Goal: Task Accomplishment & Management: Use online tool/utility

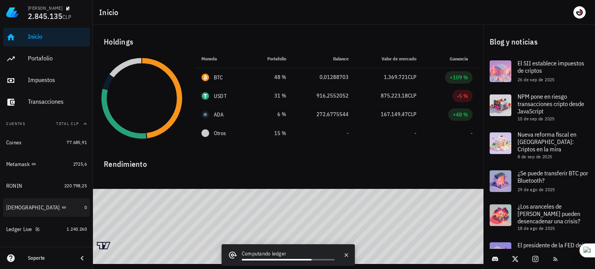
scroll to position [39, 0]
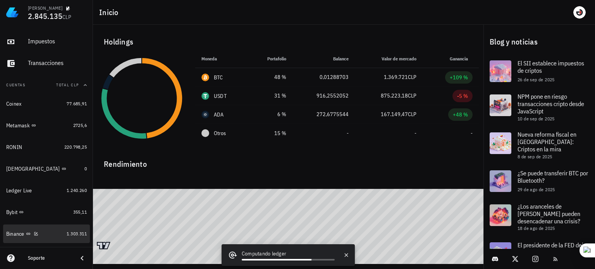
click at [45, 232] on div "Binance" at bounding box center [34, 233] width 57 height 7
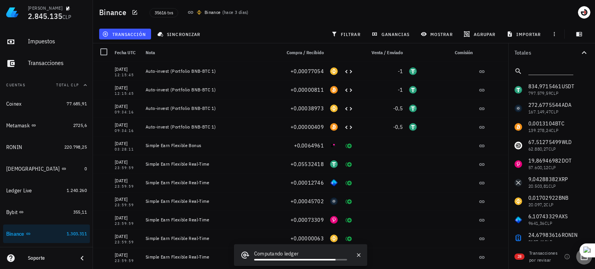
click at [581, 260] on div at bounding box center [583, 256] width 13 height 13
checkbox input "true"
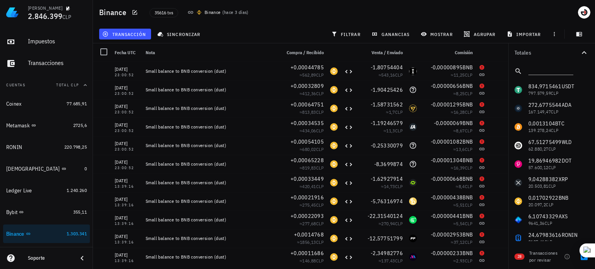
click at [0, 0] on div at bounding box center [0, 0] width 0 height 0
click at [120, 31] on span "transacción" at bounding box center [125, 34] width 42 height 6
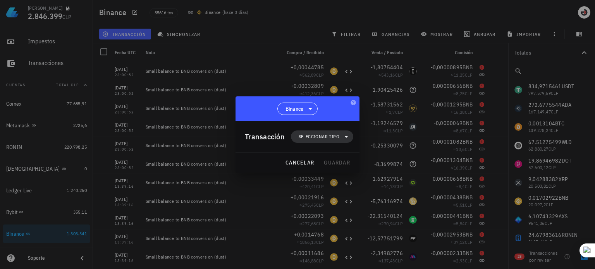
click at [320, 137] on span "Seleccionar tipo" at bounding box center [319, 137] width 41 height 8
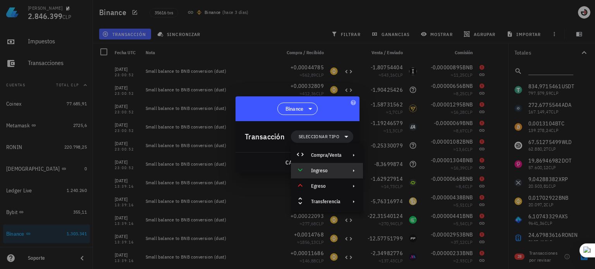
click at [324, 172] on div "Ingreso" at bounding box center [326, 171] width 30 height 6
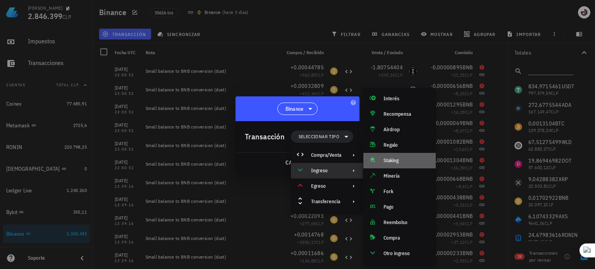
click at [394, 156] on div "Staking" at bounding box center [399, 160] width 72 height 15
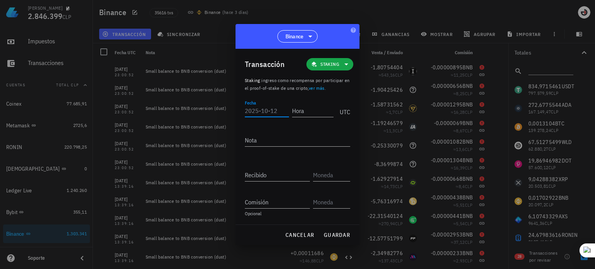
click at [274, 111] on input "Fecha" at bounding box center [267, 111] width 44 height 12
type input "2025-10-08"
type input "23:00:51"
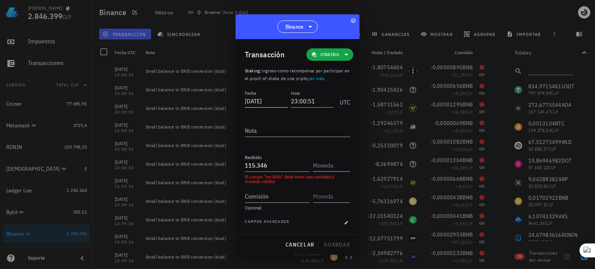
type input "115346"
type input "0,00115346"
type input "INIT"
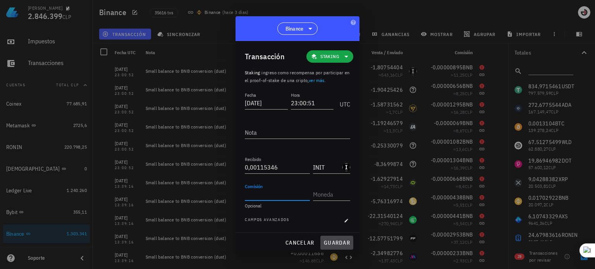
click at [338, 243] on span "guardar" at bounding box center [336, 242] width 27 height 7
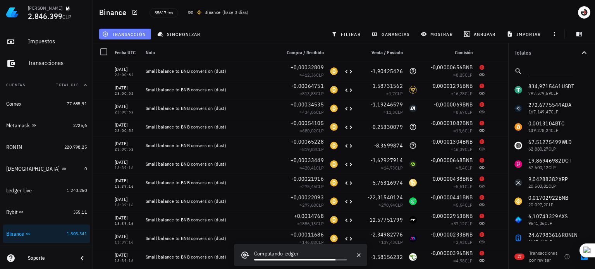
click at [123, 36] on span "transacción" at bounding box center [125, 34] width 42 height 6
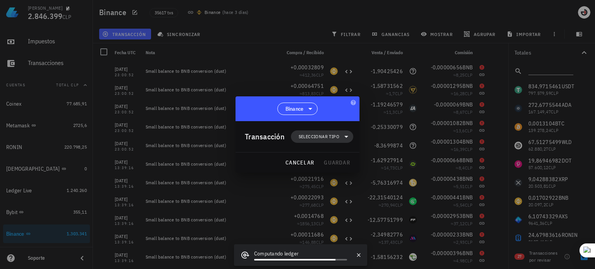
click at [324, 137] on span "Seleccionar tipo" at bounding box center [319, 137] width 41 height 8
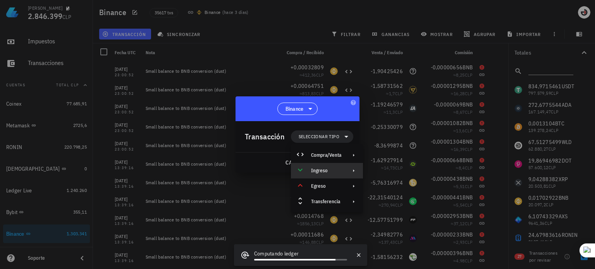
click at [329, 172] on div "Ingreso" at bounding box center [326, 171] width 30 height 6
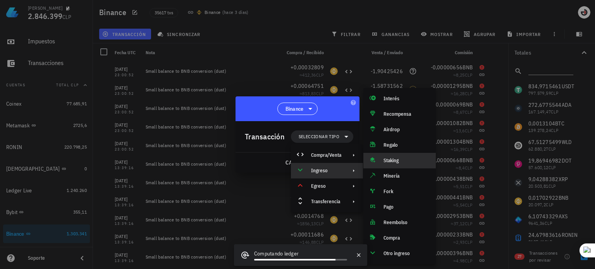
click at [400, 159] on div "Staking" at bounding box center [406, 161] width 46 height 6
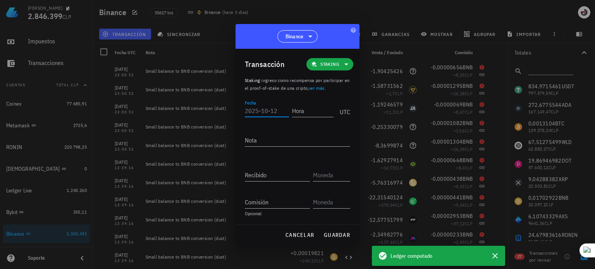
click at [281, 113] on input "Fecha" at bounding box center [267, 111] width 44 height 12
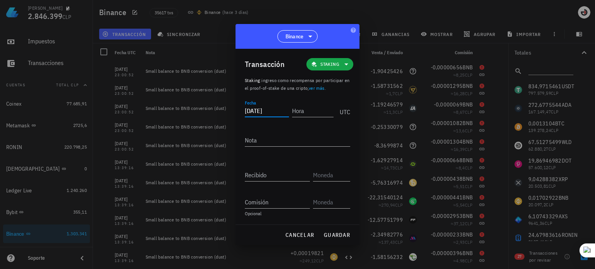
type input "2025-10-08"
type input "23:00:51"
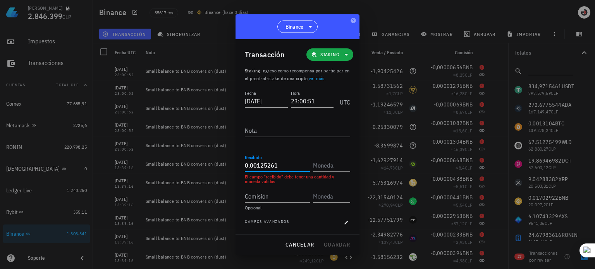
type input "0,00125261"
type input "KERNEL"
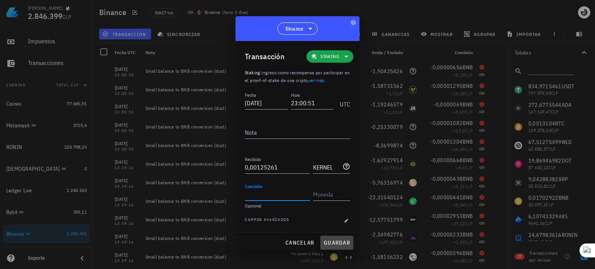
click at [337, 241] on span "guardar" at bounding box center [336, 242] width 27 height 7
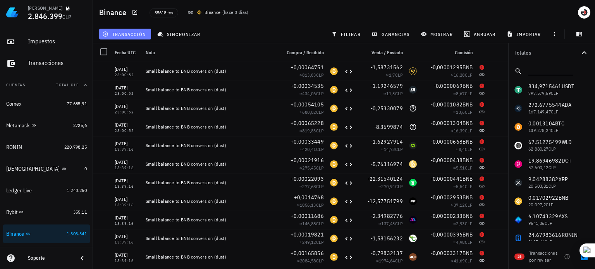
click at [125, 34] on span "transacción" at bounding box center [125, 34] width 42 height 6
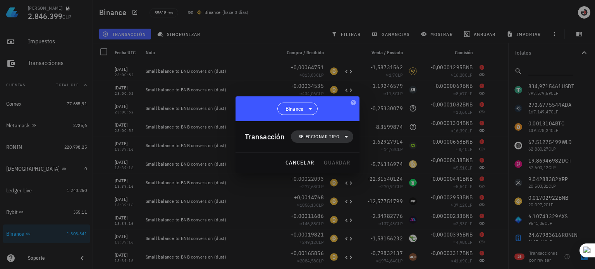
click at [333, 137] on span "Seleccionar tipo" at bounding box center [319, 137] width 41 height 8
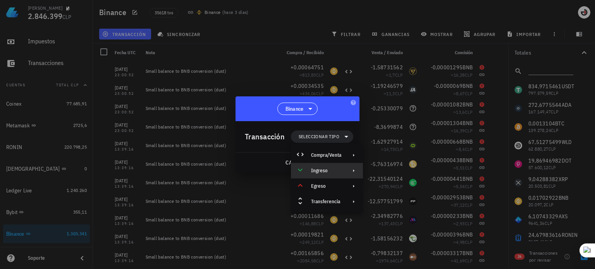
click at [347, 172] on div "Ingreso" at bounding box center [327, 170] width 72 height 15
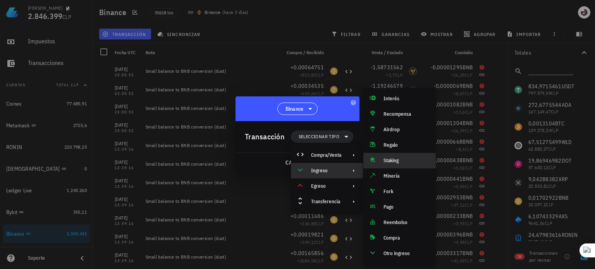
click at [394, 155] on div "Staking" at bounding box center [399, 160] width 72 height 15
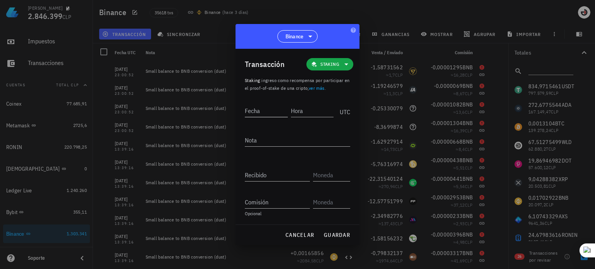
click at [280, 107] on input "Fecha" at bounding box center [266, 111] width 43 height 12
type input "2025-10-08"
type input "23:00:51"
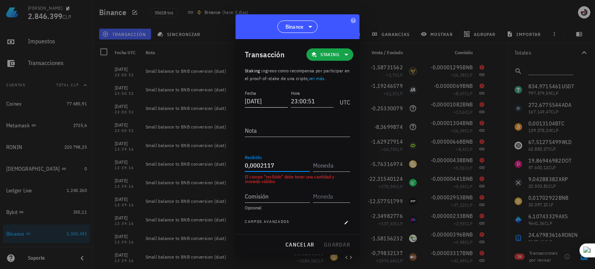
type input "0,0002117"
type input "ERA"
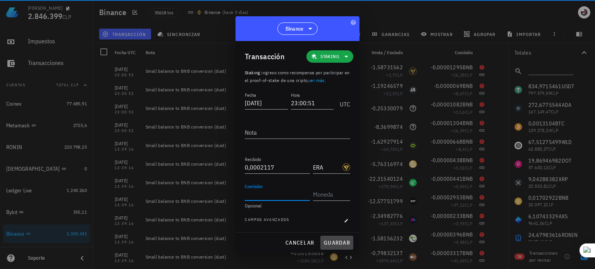
click at [335, 244] on span "guardar" at bounding box center [336, 242] width 27 height 7
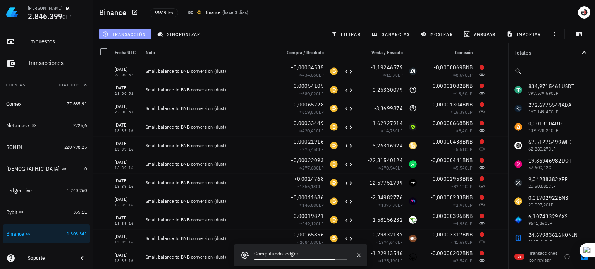
click at [112, 30] on button "transacción" at bounding box center [125, 34] width 52 height 11
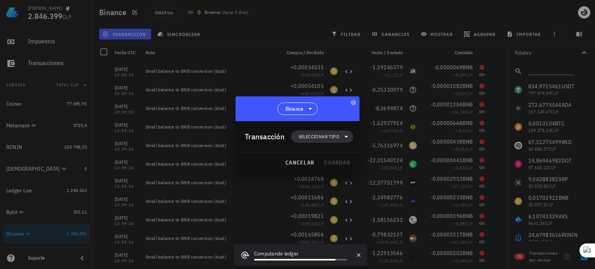
click at [319, 134] on span "Seleccionar tipo" at bounding box center [319, 137] width 41 height 8
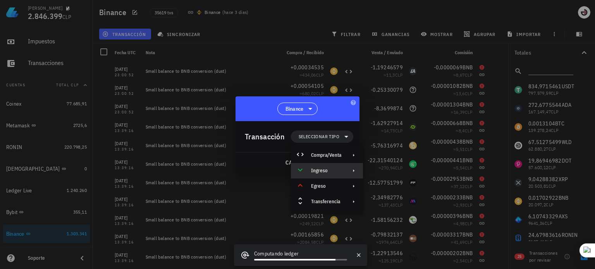
click at [326, 172] on div "Ingreso" at bounding box center [326, 171] width 30 height 6
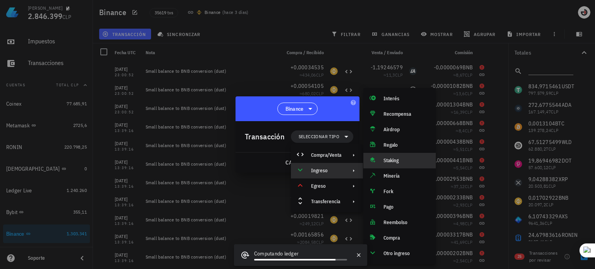
click at [398, 160] on div "Staking" at bounding box center [406, 161] width 46 height 6
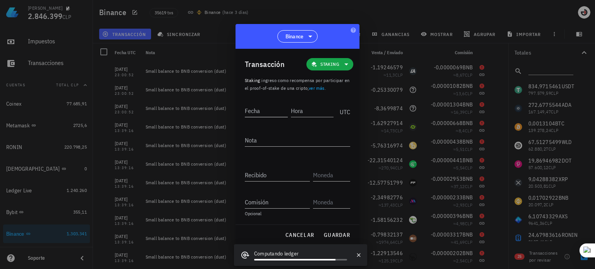
click at [273, 113] on input "Fecha" at bounding box center [266, 111] width 43 height 12
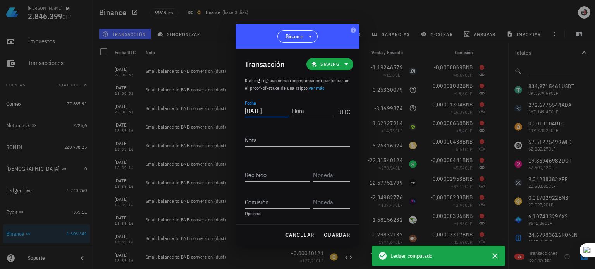
type input "2025-10-08"
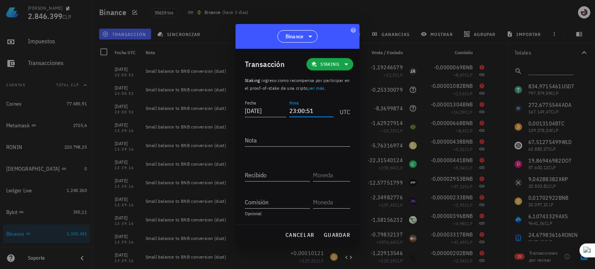
type input "23:00:51"
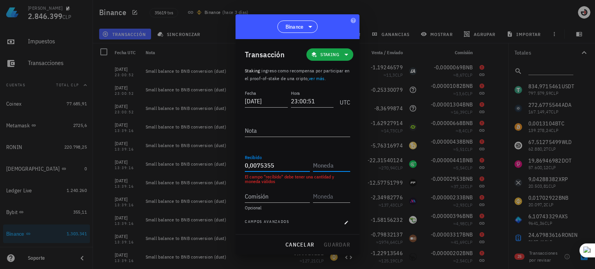
click at [255, 168] on input "0,0075355" at bounding box center [277, 165] width 65 height 12
type input "0,00075355"
click at [326, 166] on input "text" at bounding box center [331, 165] width 36 height 12
type input "LA"
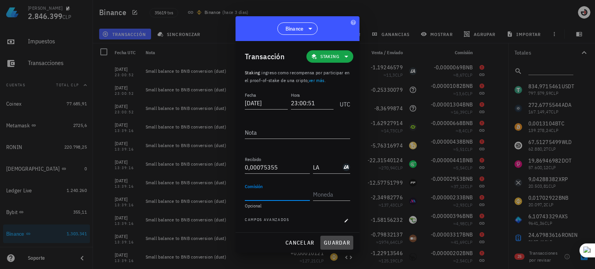
click at [339, 240] on span "guardar" at bounding box center [336, 242] width 27 height 7
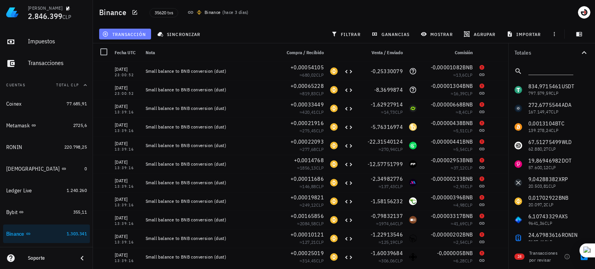
click at [139, 29] on button "transacción" at bounding box center [125, 34] width 52 height 11
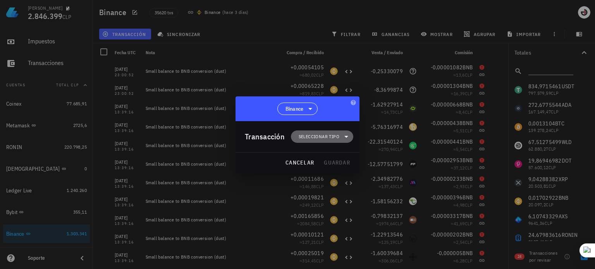
click at [315, 134] on span "Seleccionar tipo" at bounding box center [319, 137] width 41 height 8
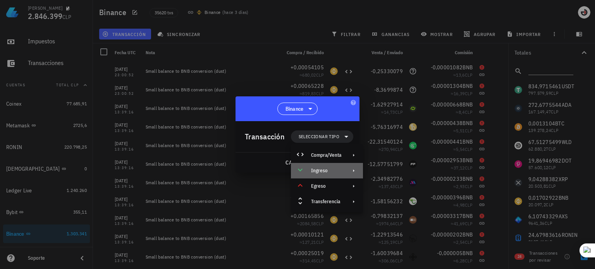
click at [347, 173] on div "Ingreso" at bounding box center [327, 170] width 72 height 15
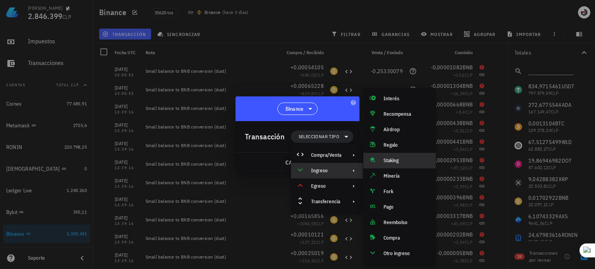
click at [402, 155] on div "Staking" at bounding box center [399, 160] width 72 height 15
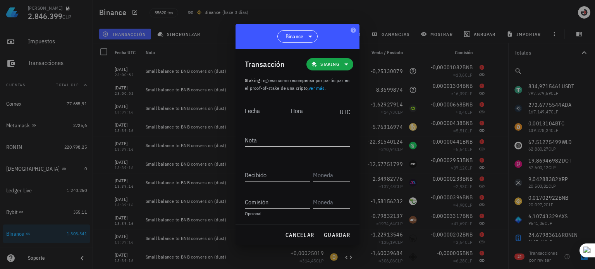
click at [278, 114] on input "Fecha" at bounding box center [266, 111] width 43 height 12
type input "2025-10-08"
type input "23:00:51"
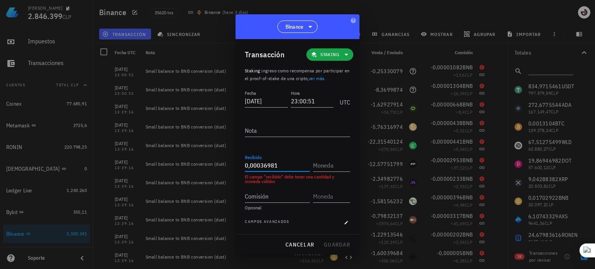
type input "0,00036981"
type input "OG"
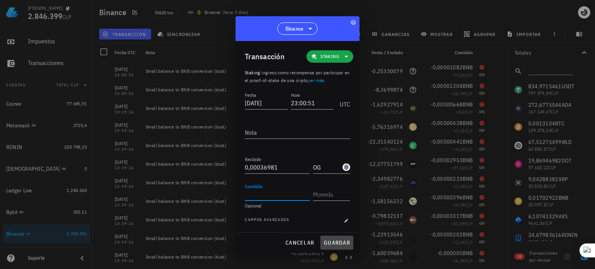
click at [337, 240] on span "guardar" at bounding box center [336, 242] width 27 height 7
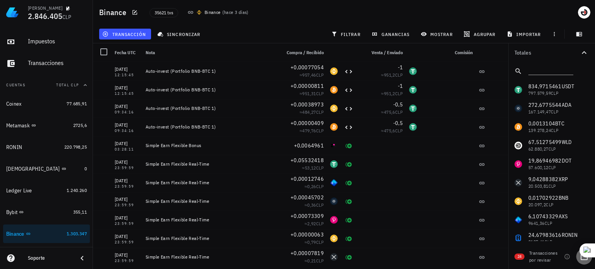
click at [584, 262] on div at bounding box center [583, 256] width 13 height 13
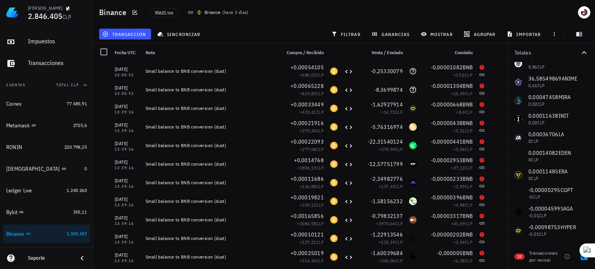
scroll to position [620, 0]
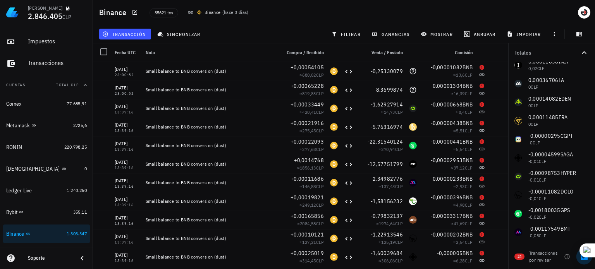
click at [582, 260] on div at bounding box center [583, 256] width 13 height 13
checkbox input "false"
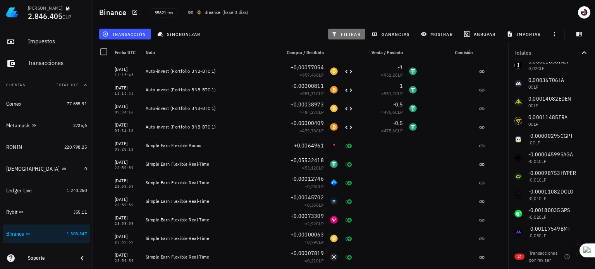
click at [344, 39] on button "filtrar" at bounding box center [346, 34] width 37 height 11
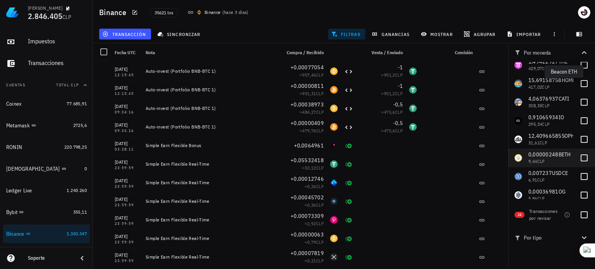
scroll to position [426, 0]
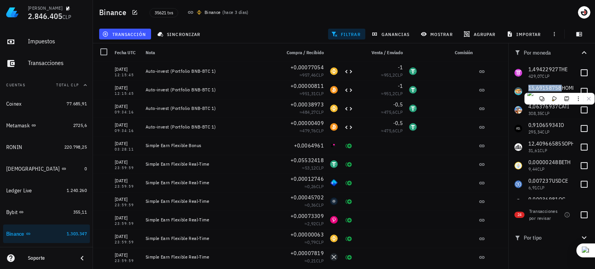
drag, startPoint x: 559, startPoint y: 87, endPoint x: 535, endPoint y: 14, distance: 76.7
click at [535, 14] on div "Binance 35621 txs Binance ( hace 3 días )" at bounding box center [344, 12] width 502 height 25
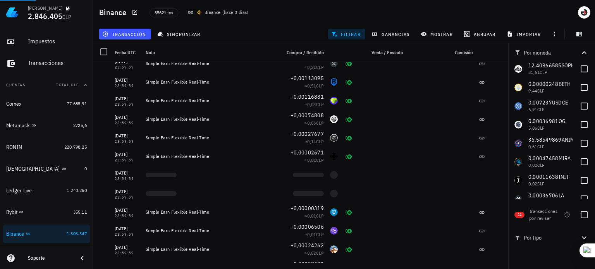
scroll to position [620, 0]
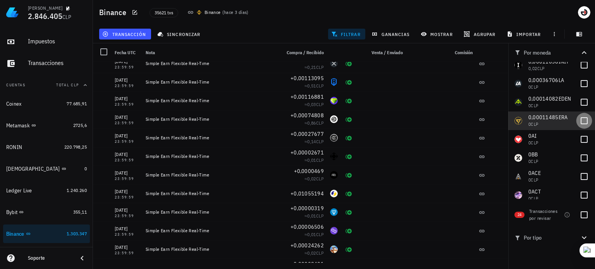
click at [583, 119] on div at bounding box center [583, 120] width 13 height 13
checkbox input "true"
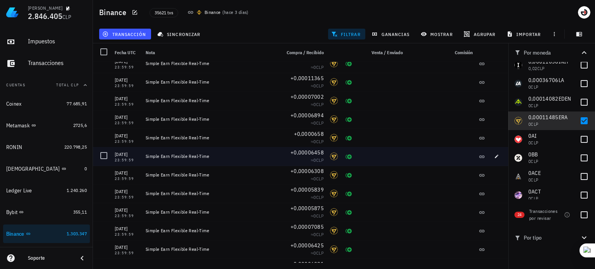
scroll to position [0, 0]
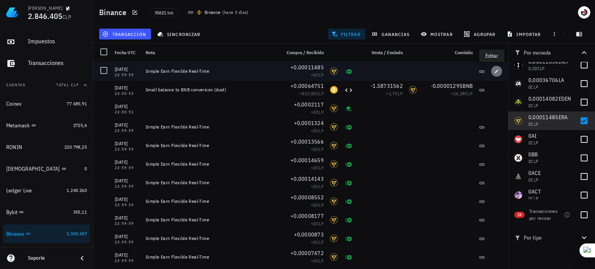
click at [494, 71] on icon "button" at bounding box center [496, 71] width 5 height 5
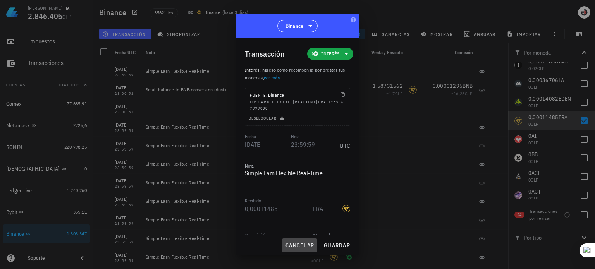
click at [301, 241] on button "cancelar" at bounding box center [299, 246] width 35 height 14
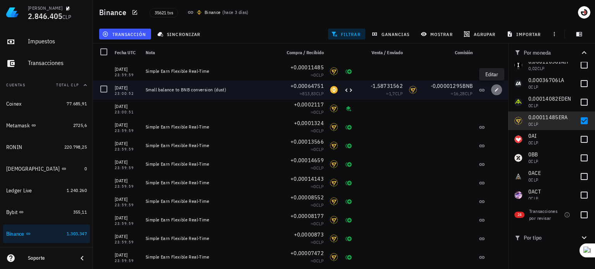
click at [493, 86] on button "button" at bounding box center [496, 89] width 11 height 11
type input "23:00:52"
type textarea "Small balance to BNB conversion (dust)"
type input "0,00064751"
type input "BNB"
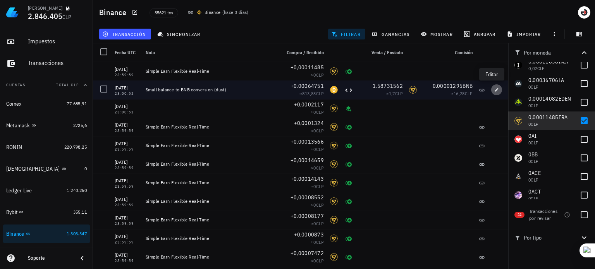
type input "1,58731562"
type input "ERA"
type input "0,00001295"
type input "BNB"
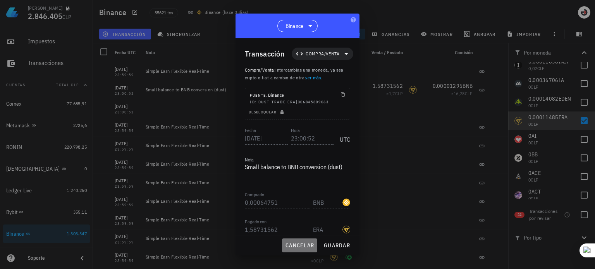
click at [309, 246] on span "cancelar" at bounding box center [299, 245] width 29 height 7
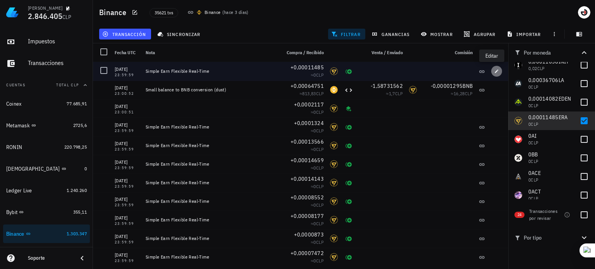
click at [495, 72] on icon "button" at bounding box center [496, 70] width 3 height 3
type input "23:59:59"
type textarea "Simple Earn Flexible Real-Time"
type input "0,00011485"
type input "ERA"
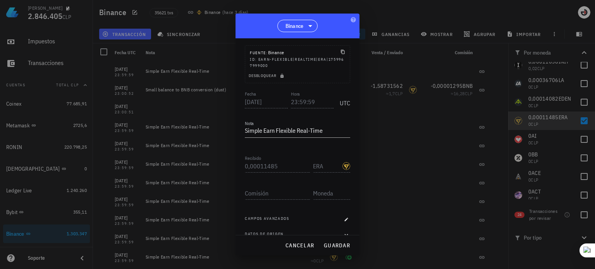
scroll to position [53, 0]
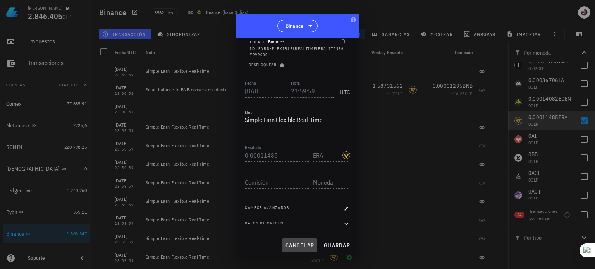
click at [302, 246] on span "cancelar" at bounding box center [299, 245] width 29 height 7
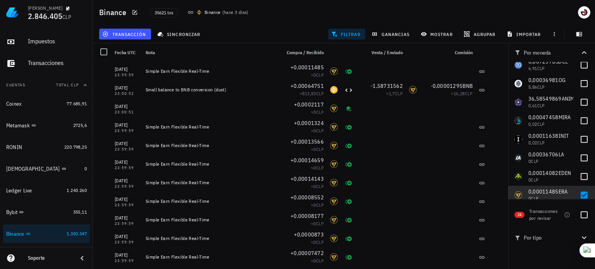
scroll to position [542, 0]
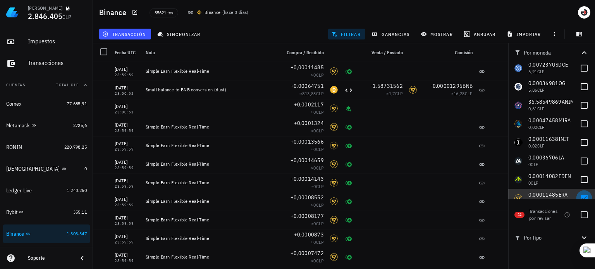
click at [582, 195] on div at bounding box center [583, 198] width 13 height 13
checkbox input "false"
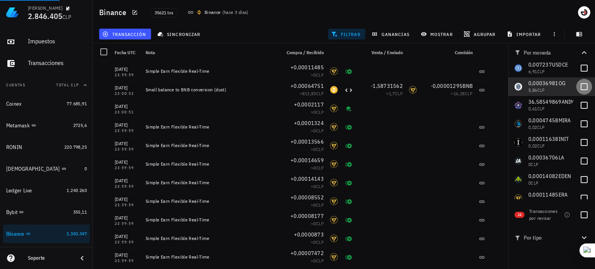
click at [579, 88] on div at bounding box center [583, 86] width 13 height 13
checkbox input "true"
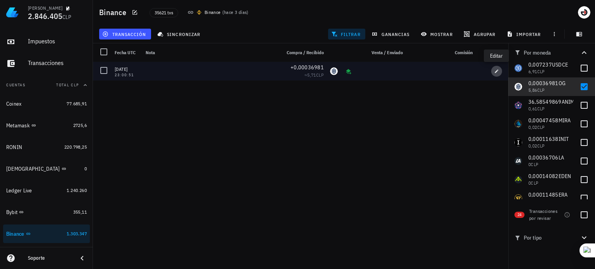
click at [496, 71] on icon "button" at bounding box center [496, 70] width 3 height 3
type input "23:00:51"
type input "0,00036981"
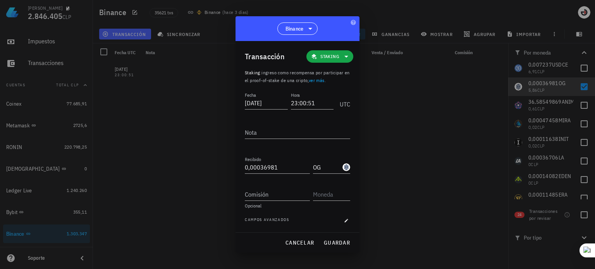
scroll to position [0, 0]
click at [328, 163] on input "OG" at bounding box center [327, 167] width 28 height 12
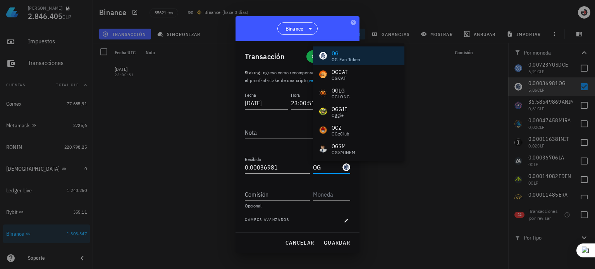
click at [328, 170] on input "OG" at bounding box center [327, 167] width 28 height 12
type input "Og"
click at [301, 243] on span "cancelar" at bounding box center [299, 242] width 29 height 7
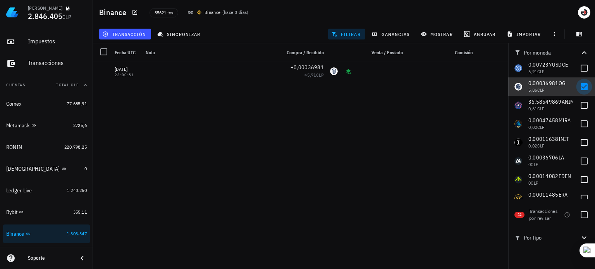
click at [582, 88] on div at bounding box center [583, 86] width 13 height 13
checkbox input "false"
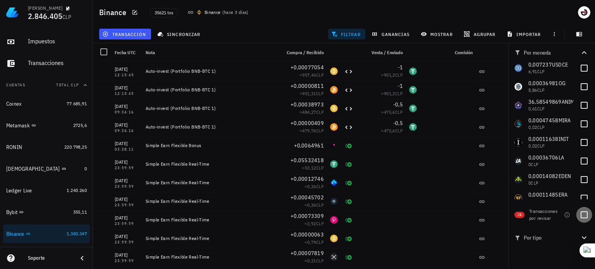
click at [584, 215] on div at bounding box center [583, 214] width 13 height 13
checkbox input "true"
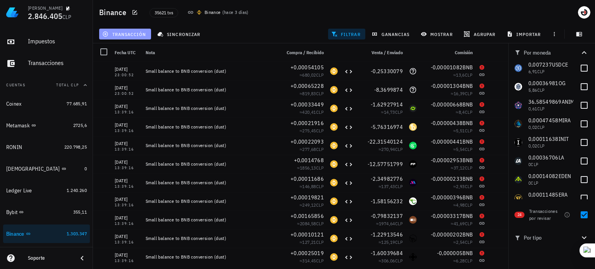
click at [136, 31] on span "transacción" at bounding box center [125, 34] width 42 height 6
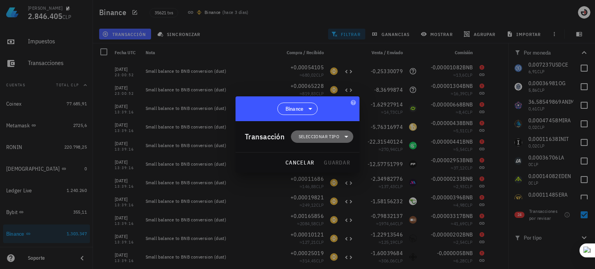
click at [320, 136] on span "Seleccionar tipo" at bounding box center [319, 137] width 41 height 8
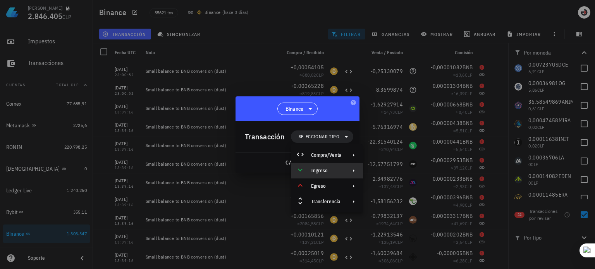
click at [328, 176] on div "Ingreso" at bounding box center [327, 170] width 72 height 15
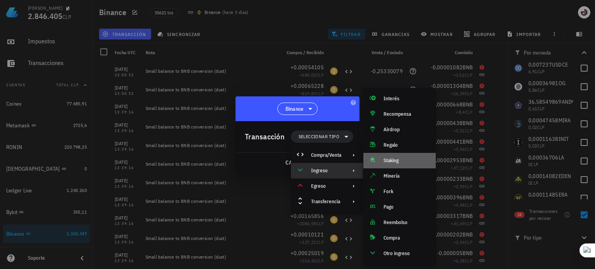
click at [387, 161] on div "Staking" at bounding box center [406, 161] width 46 height 6
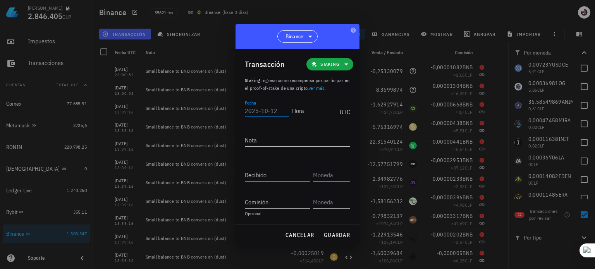
click at [269, 106] on input "Fecha" at bounding box center [267, 111] width 44 height 12
type input "2025-10-08"
type input "23:00:51"
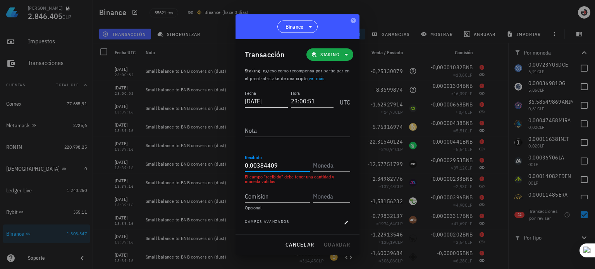
type input "0,00384409"
type input "HEMI"
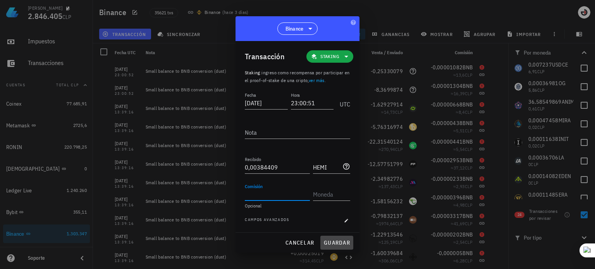
click at [337, 239] on span "guardar" at bounding box center [336, 242] width 27 height 7
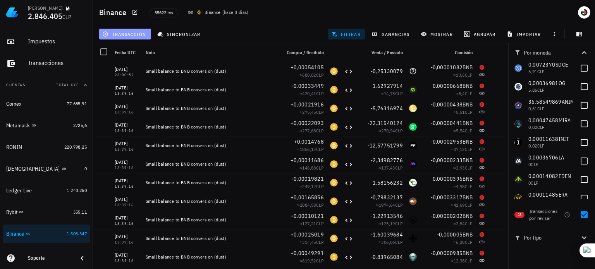
click at [144, 32] on span "transacción" at bounding box center [125, 34] width 42 height 6
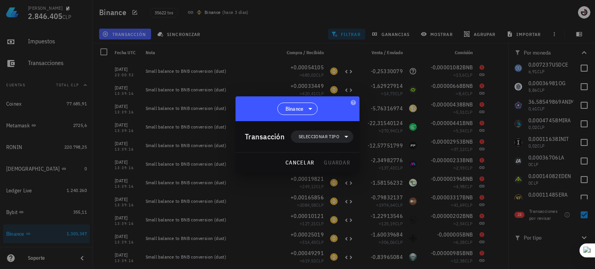
click at [306, 130] on div "Transacción Seleccionar tipo" at bounding box center [299, 136] width 108 height 31
click at [307, 132] on span "Seleccionar tipo" at bounding box center [322, 137] width 53 height 12
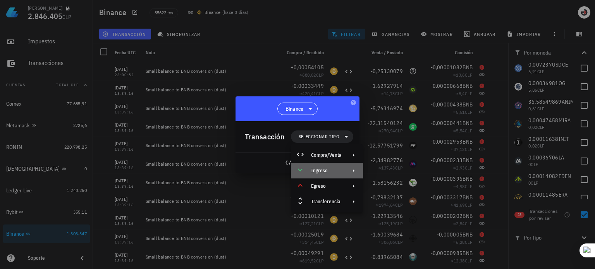
click at [327, 168] on div "Ingreso" at bounding box center [326, 171] width 30 height 6
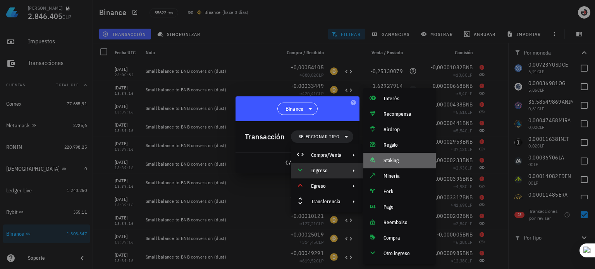
click at [390, 161] on div "Staking" at bounding box center [406, 161] width 46 height 6
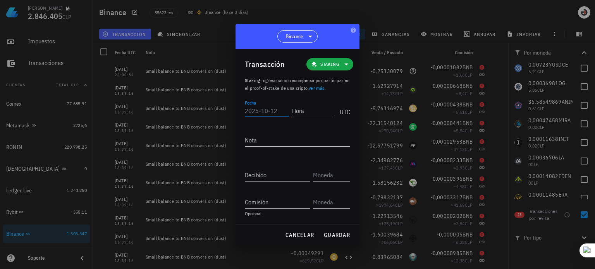
click at [285, 110] on input "Fecha" at bounding box center [267, 111] width 44 height 12
type input "2025-10-08"
type input "2"
type input "13:39:15"
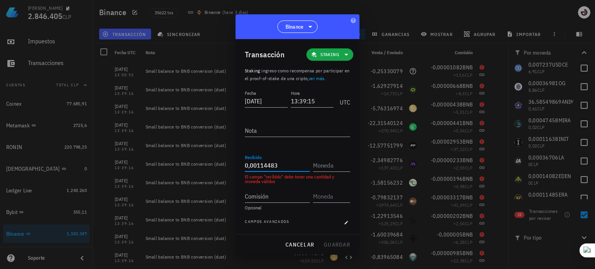
type input "0,00114483"
type input "HYPER"
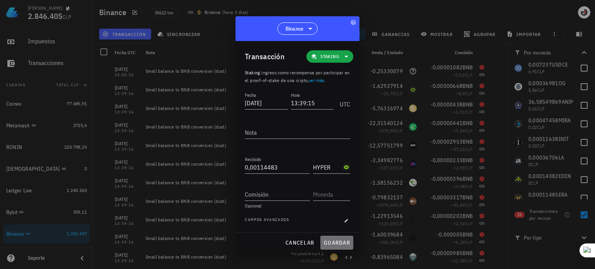
click at [333, 242] on span "guardar" at bounding box center [336, 242] width 27 height 7
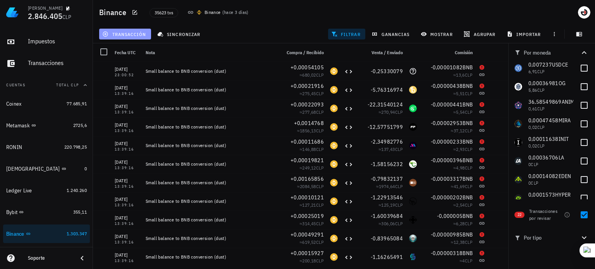
click at [137, 30] on button "transacción" at bounding box center [125, 34] width 52 height 11
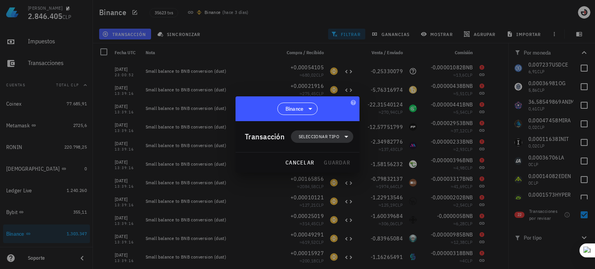
click at [323, 139] on span "Seleccionar tipo" at bounding box center [319, 137] width 41 height 8
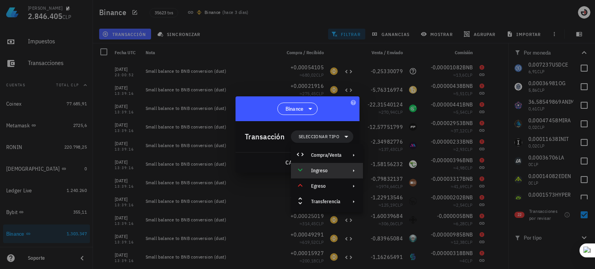
click at [344, 176] on div "Ingreso" at bounding box center [327, 170] width 72 height 15
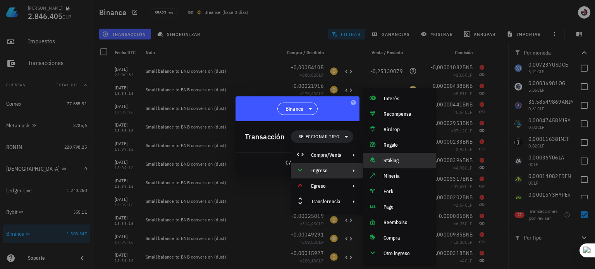
click at [395, 164] on div "Staking" at bounding box center [406, 161] width 46 height 6
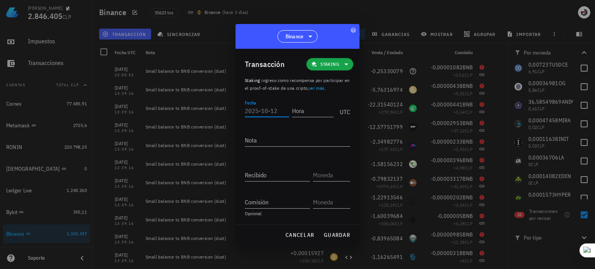
click at [265, 105] on input "Fecha" at bounding box center [267, 111] width 44 height 12
type input "2025-10-08"
type input "13:39:15"
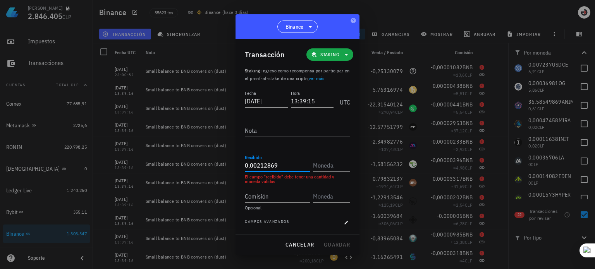
type input "0,00212869"
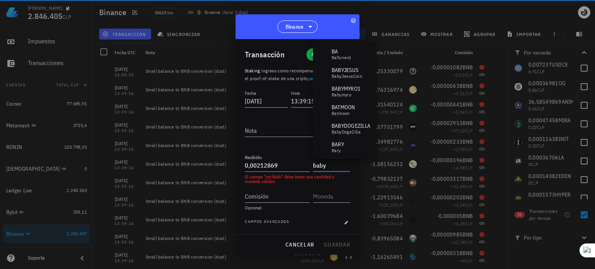
type input "BABY"
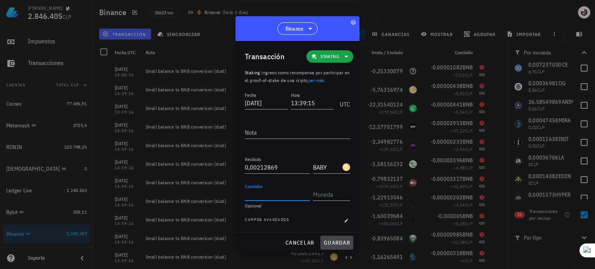
click at [330, 241] on span "guardar" at bounding box center [336, 242] width 27 height 7
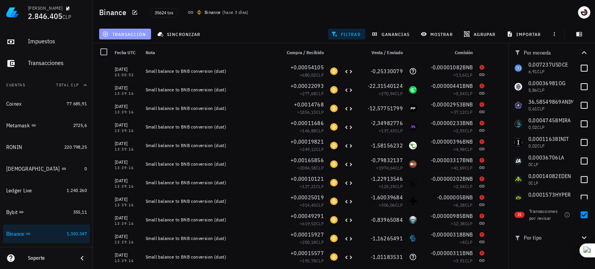
click at [132, 38] on button "transacción" at bounding box center [125, 34] width 52 height 11
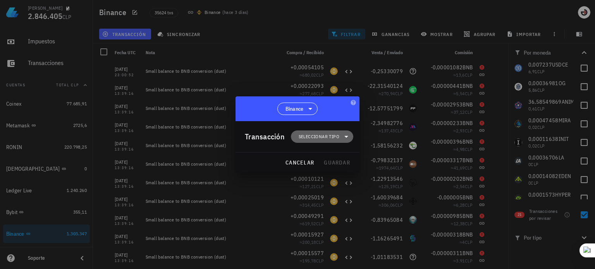
click at [324, 139] on span "Seleccionar tipo" at bounding box center [319, 137] width 41 height 8
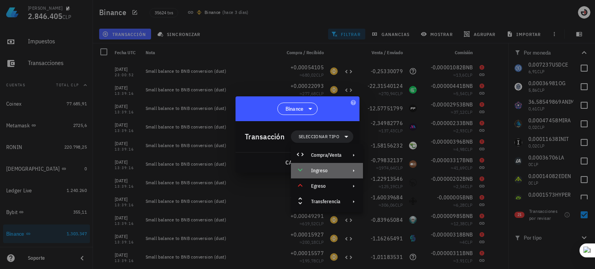
click at [345, 173] on div "Ingreso" at bounding box center [327, 170] width 72 height 15
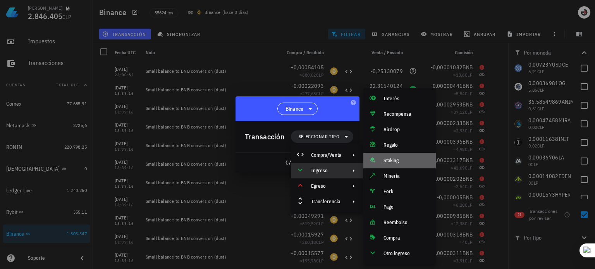
click at [399, 156] on div "Staking" at bounding box center [399, 160] width 72 height 15
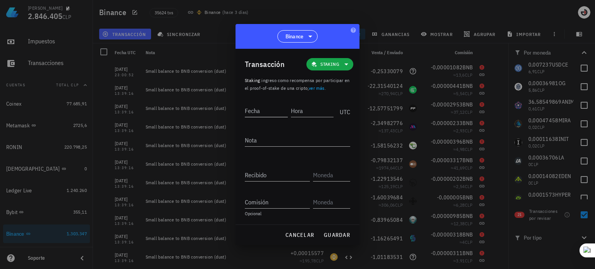
click at [263, 112] on input "Fecha" at bounding box center [266, 111] width 43 height 12
type input "2025-10-08"
type input "13:39:15"
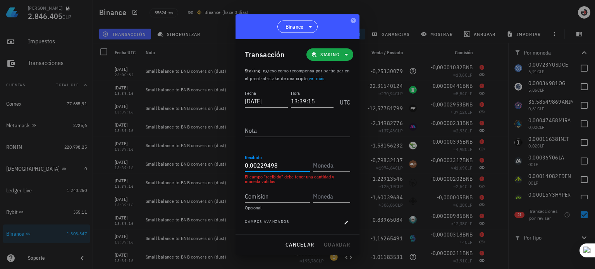
type input "0,00229498"
type input "GPS"
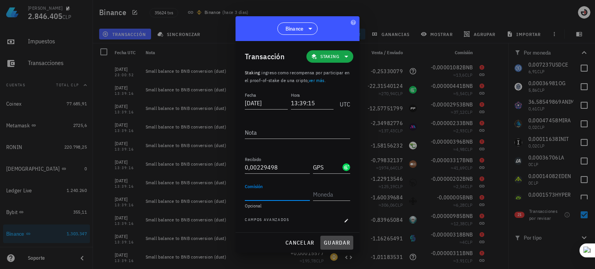
click at [340, 241] on span "guardar" at bounding box center [336, 242] width 27 height 7
